Goal: Book appointment/travel/reservation

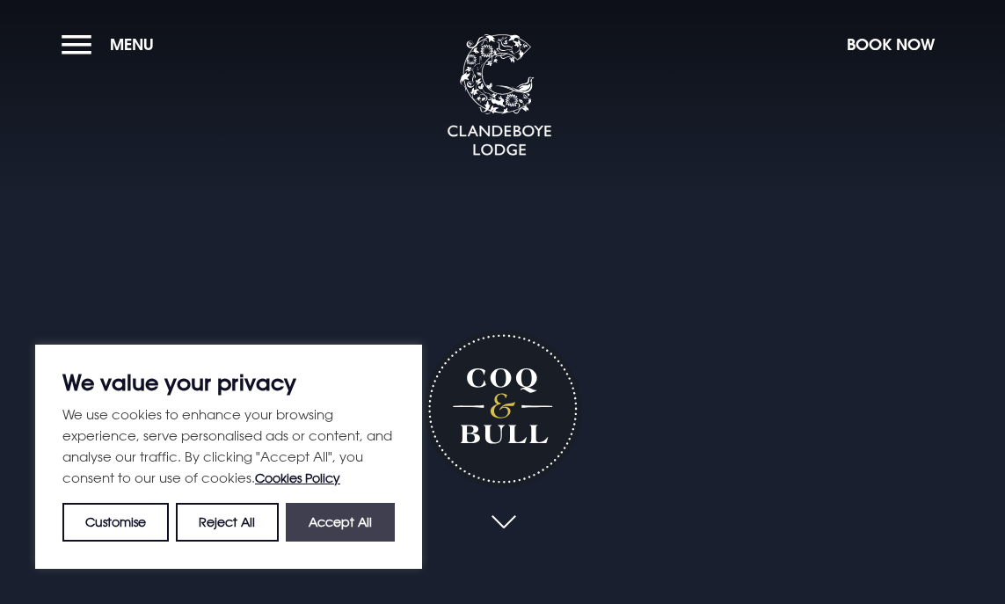
click at [344, 518] on button "Accept All" at bounding box center [340, 522] width 109 height 39
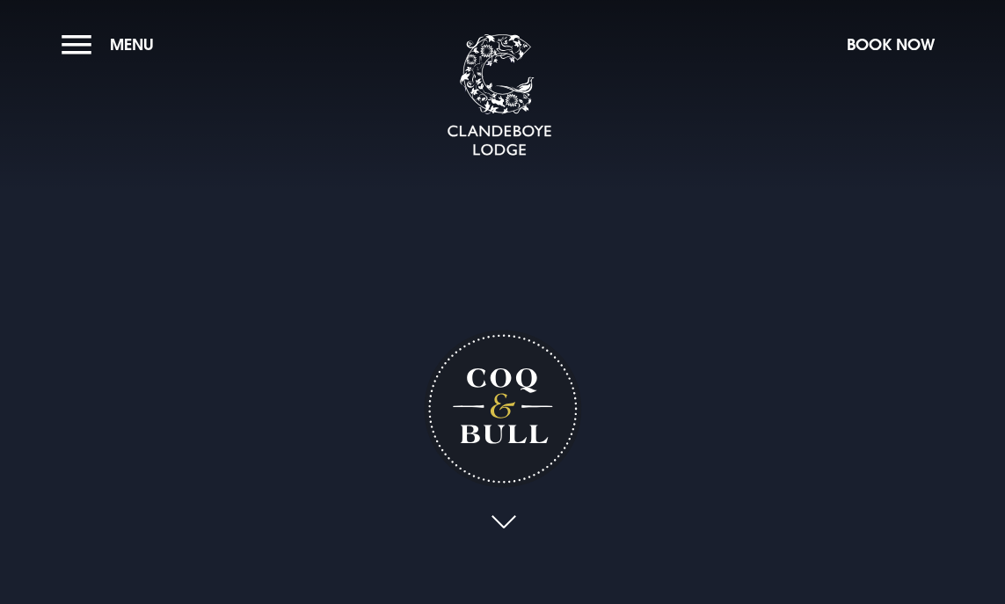
checkbox input "true"
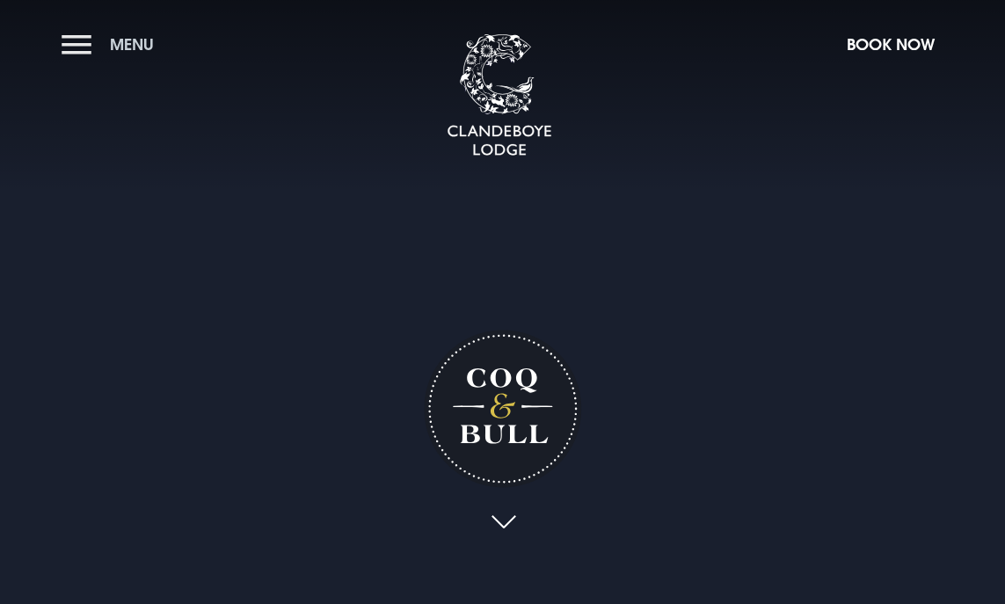
click at [131, 36] on span "Menu" at bounding box center [132, 44] width 44 height 20
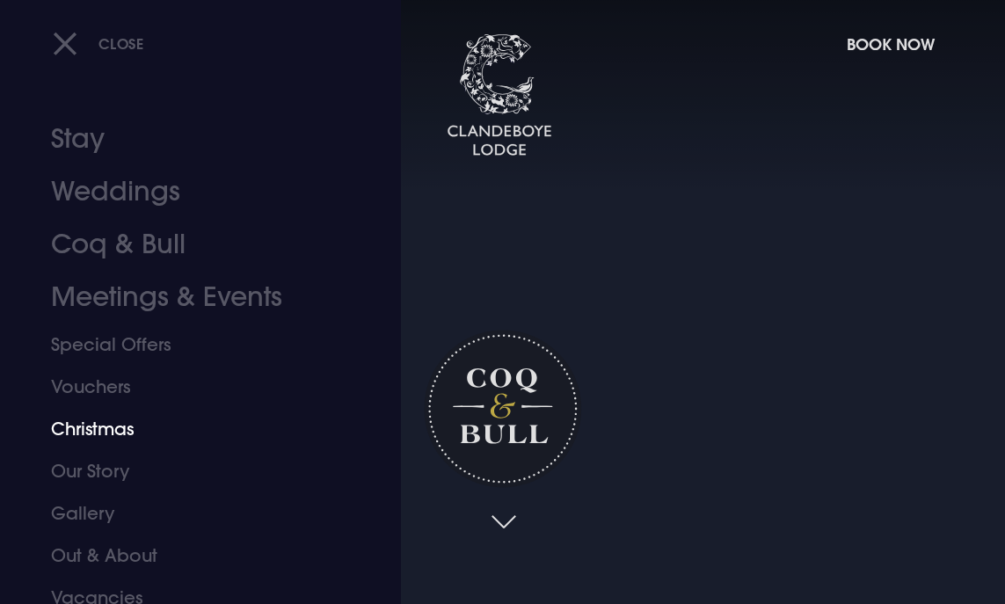
click at [119, 432] on link "Christmas" at bounding box center [188, 429] width 275 height 42
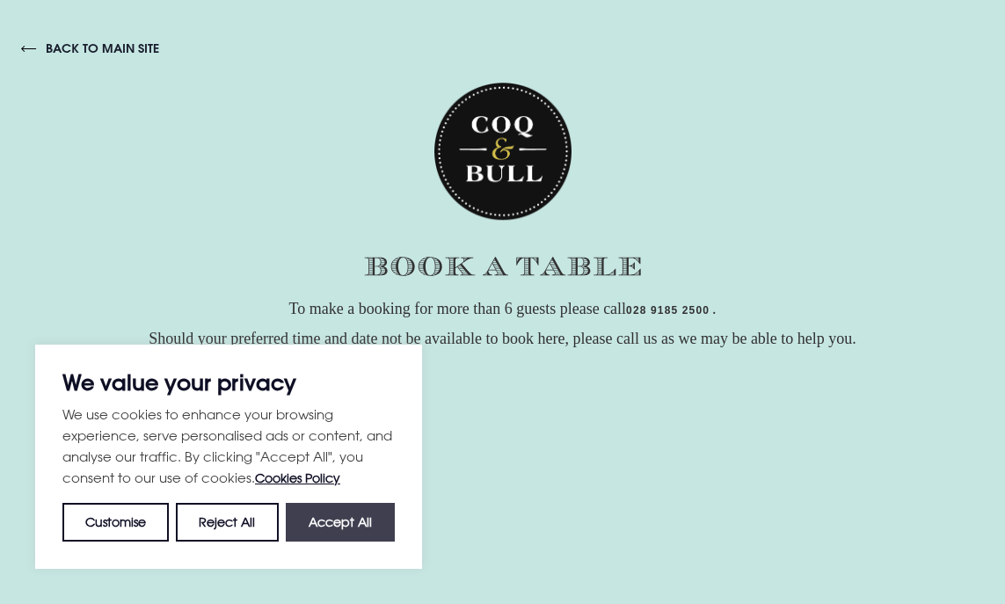
click at [338, 518] on button "Accept All" at bounding box center [340, 522] width 109 height 39
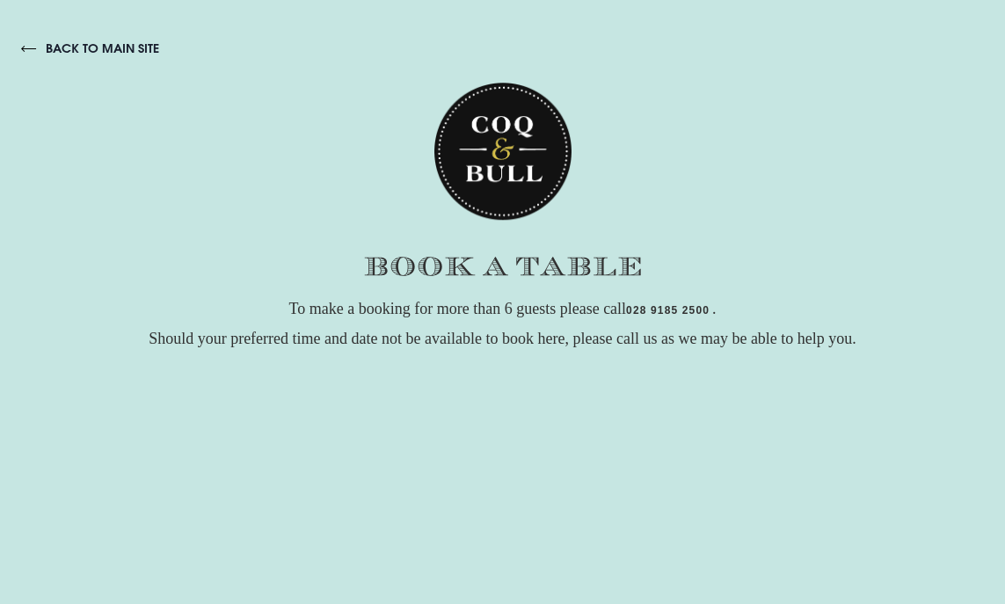
checkbox input "true"
